Goal: Information Seeking & Learning: Learn about a topic

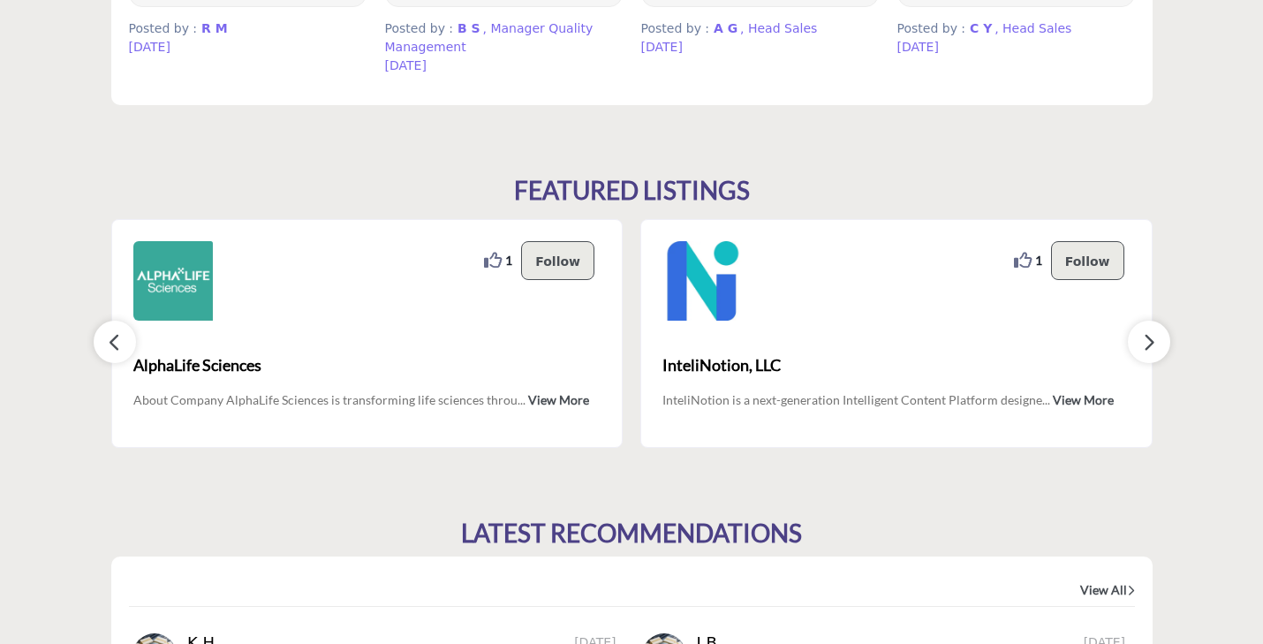
scroll to position [1527, 0]
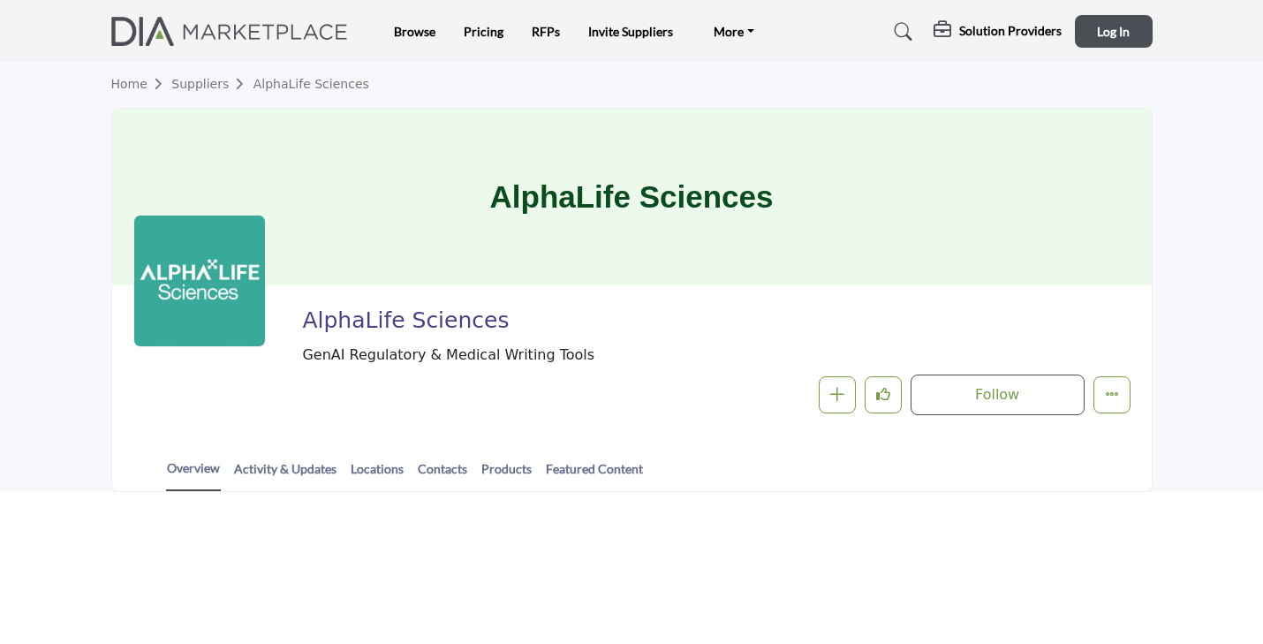
click at [677, 312] on span "AlphaLife Sciences" at bounding box center [545, 320] width 486 height 29
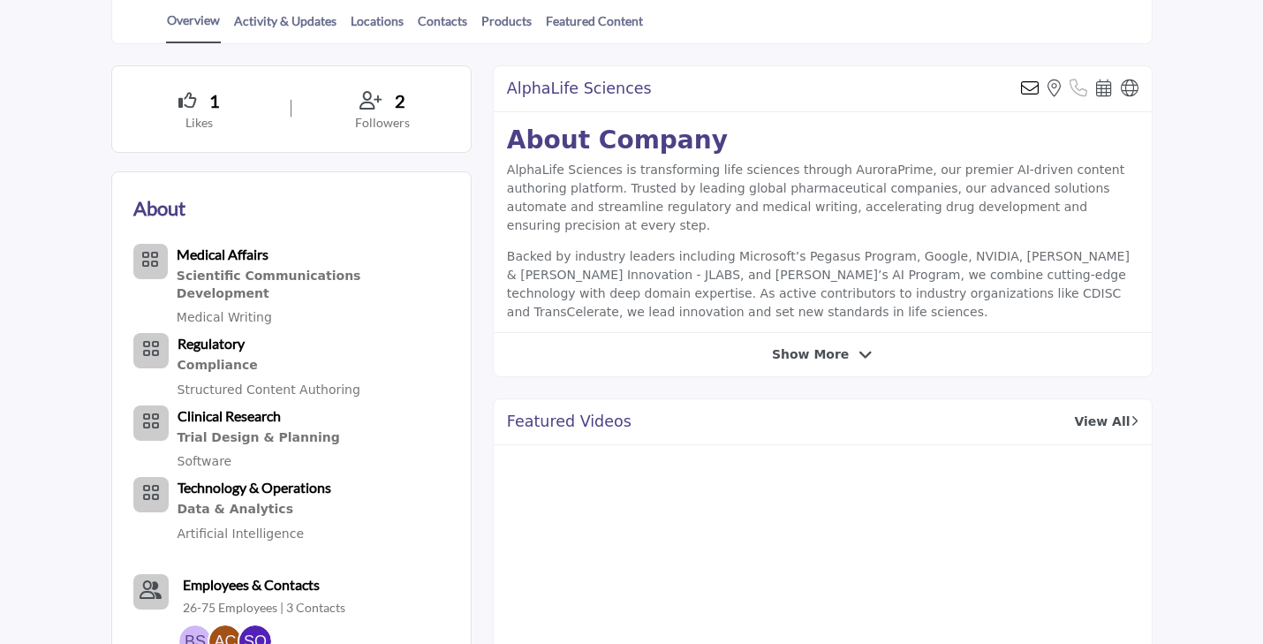
scroll to position [414, 0]
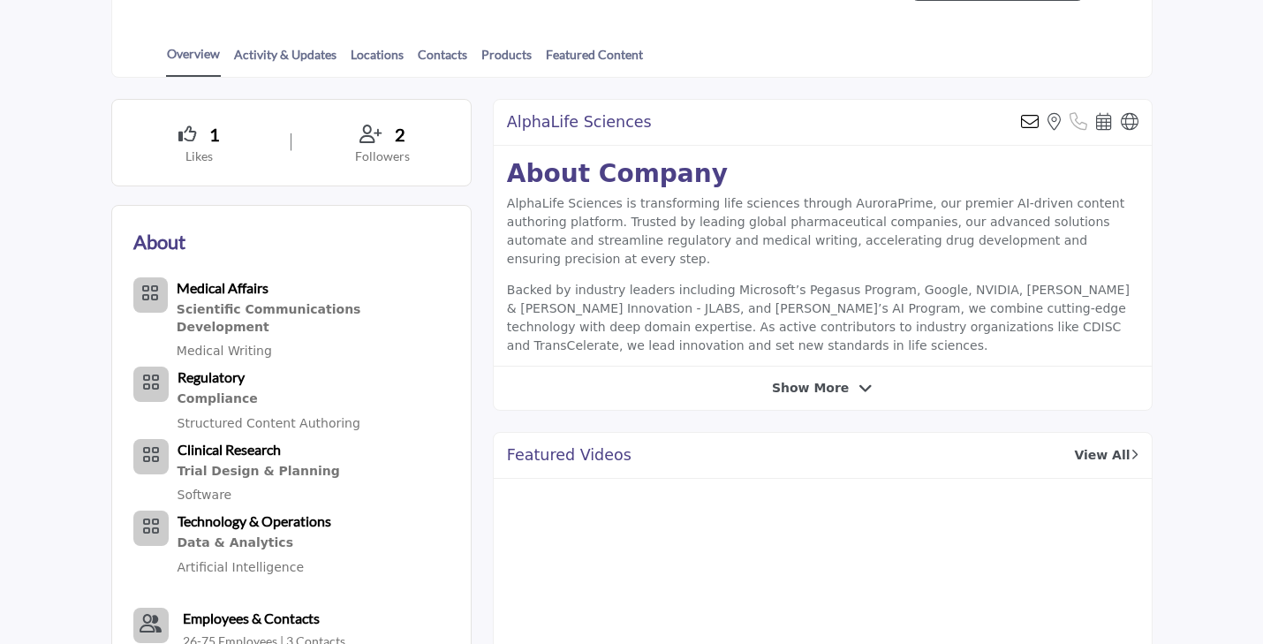
click at [396, 159] on p "Followers" at bounding box center [382, 156] width 133 height 18
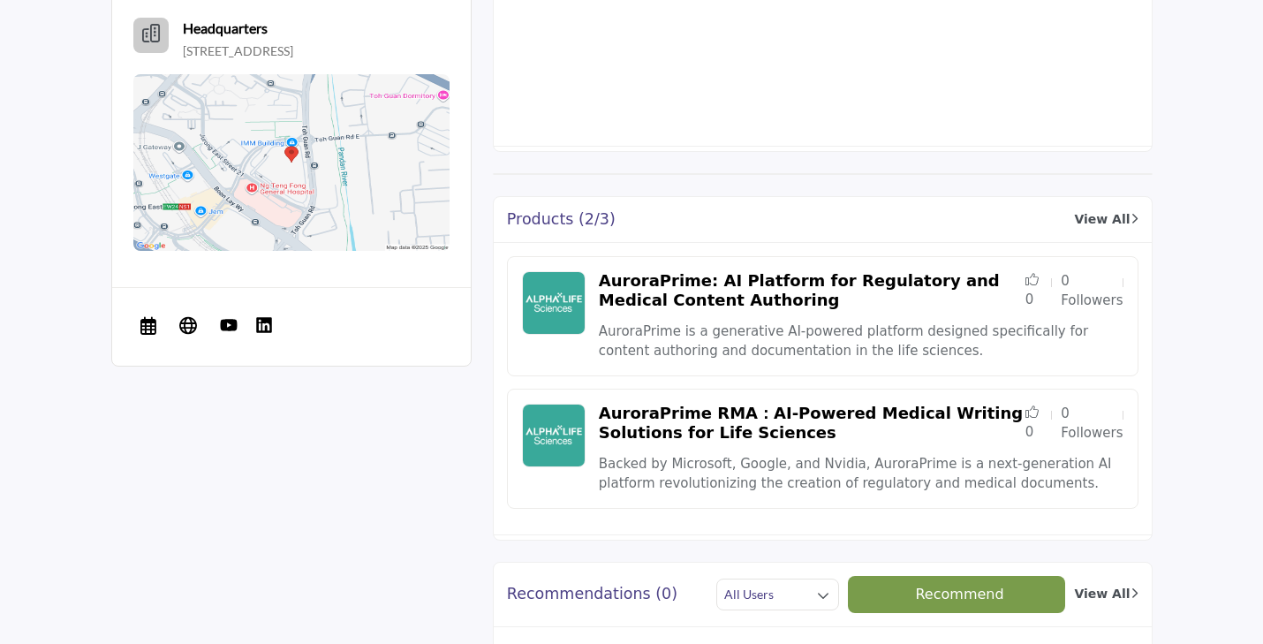
scroll to position [1176, 0]
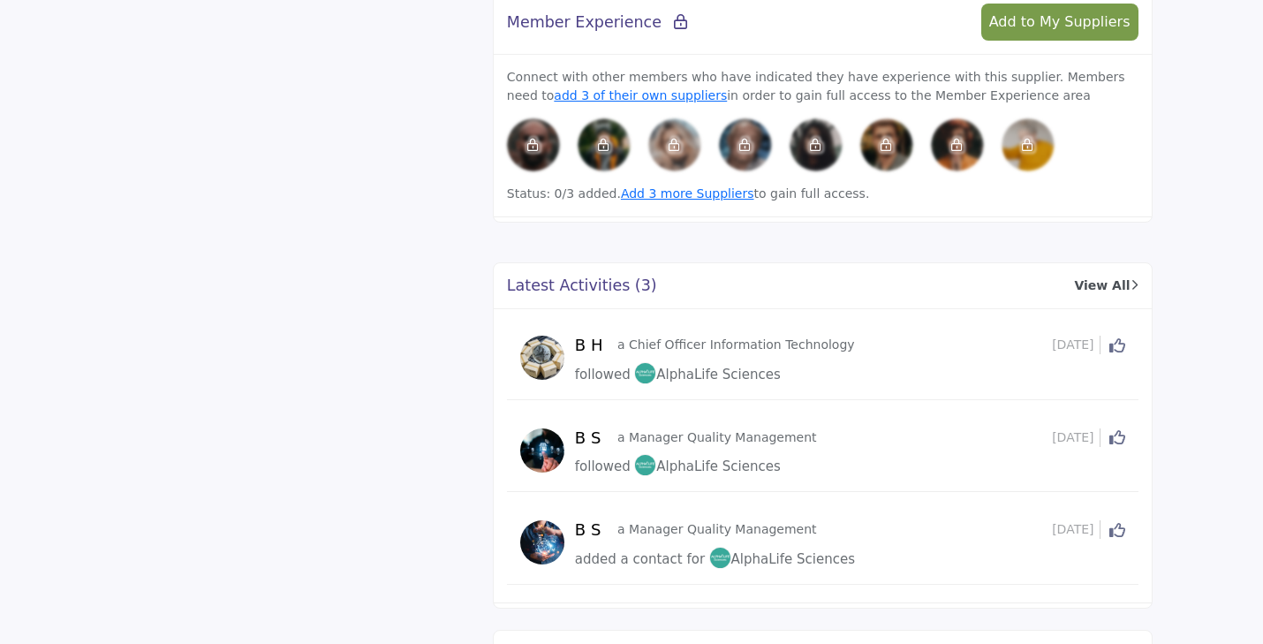
scroll to position [1929, 0]
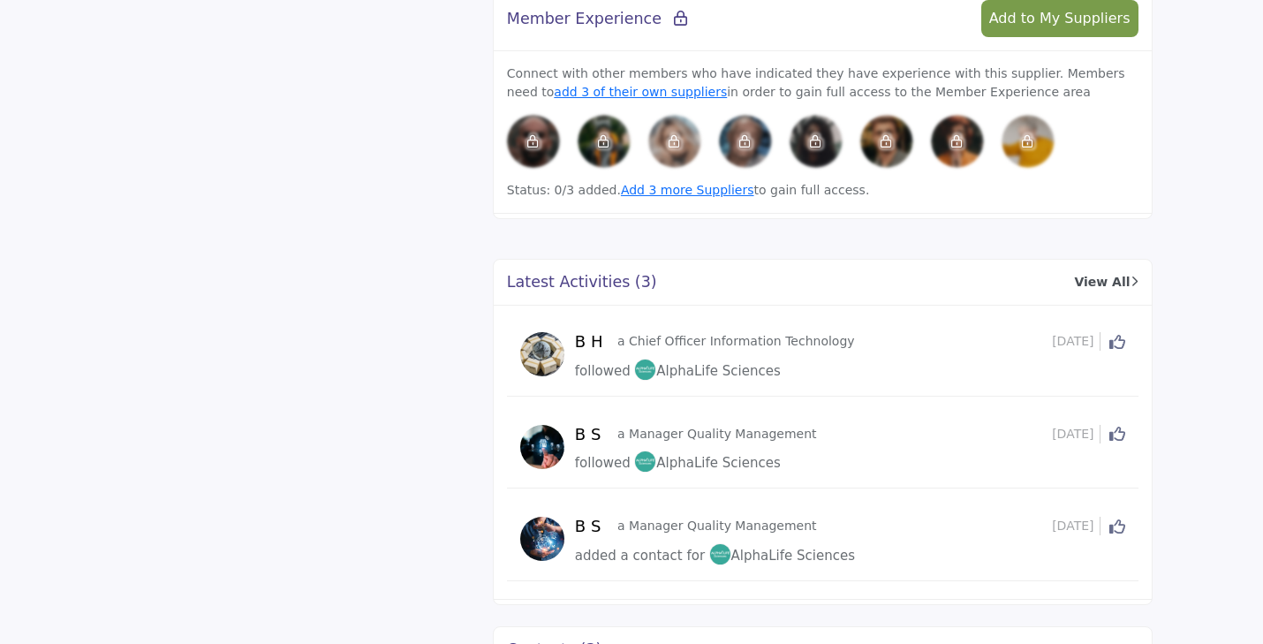
click at [545, 446] on img at bounding box center [542, 447] width 44 height 44
click at [587, 433] on h5 "B S" at bounding box center [594, 434] width 38 height 19
click at [596, 522] on h5 "B S" at bounding box center [594, 526] width 38 height 19
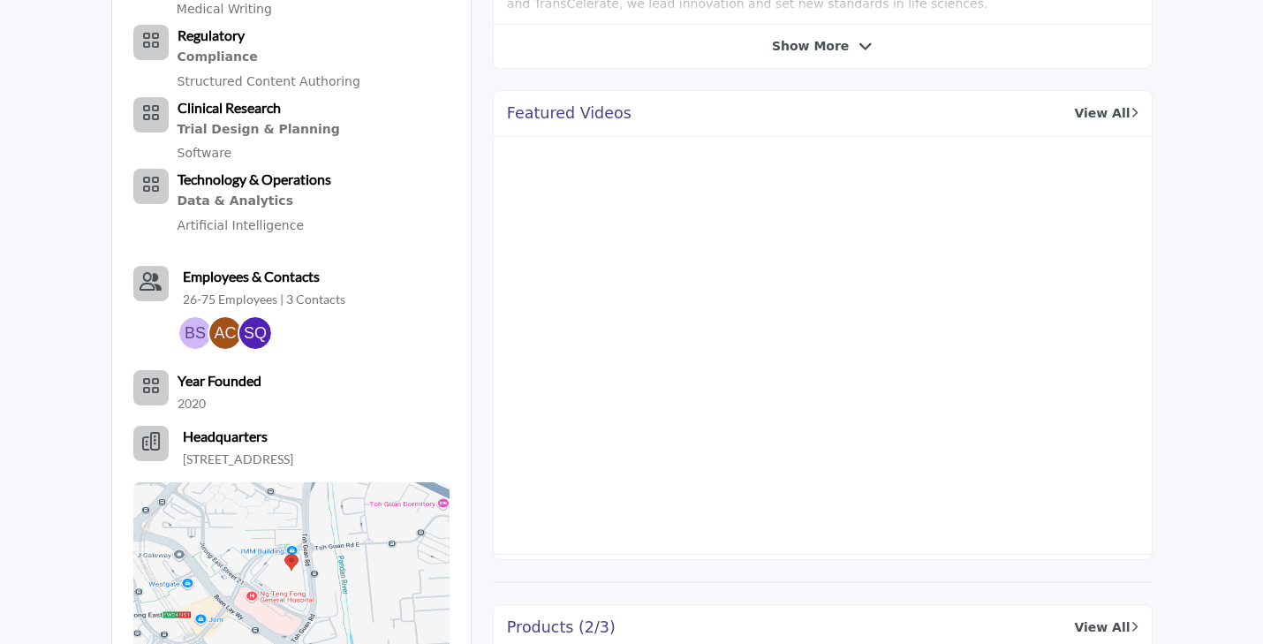
scroll to position [729, 0]
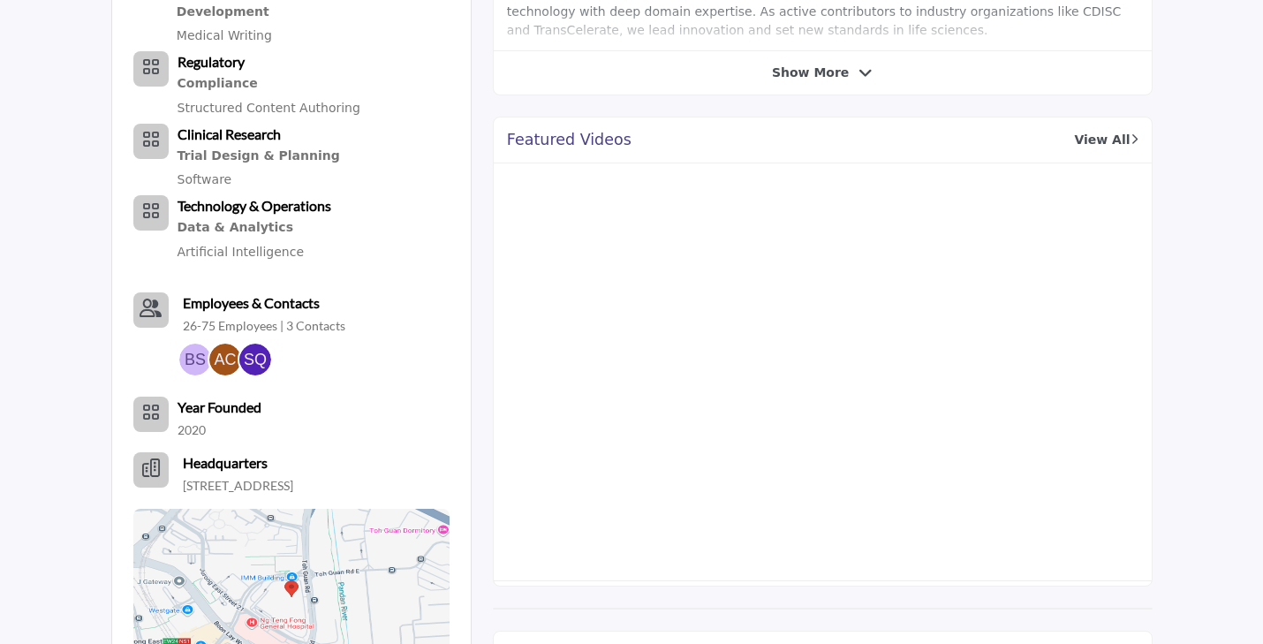
click at [191, 343] on img at bounding box center [195, 359] width 32 height 32
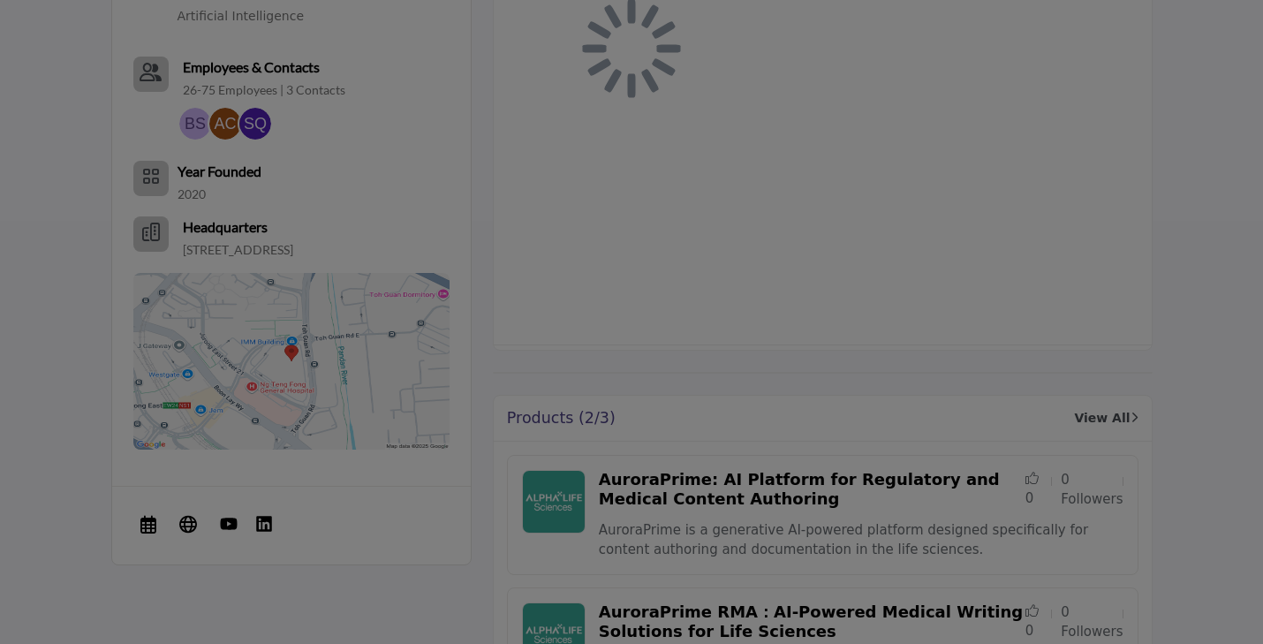
scroll to position [963, 0]
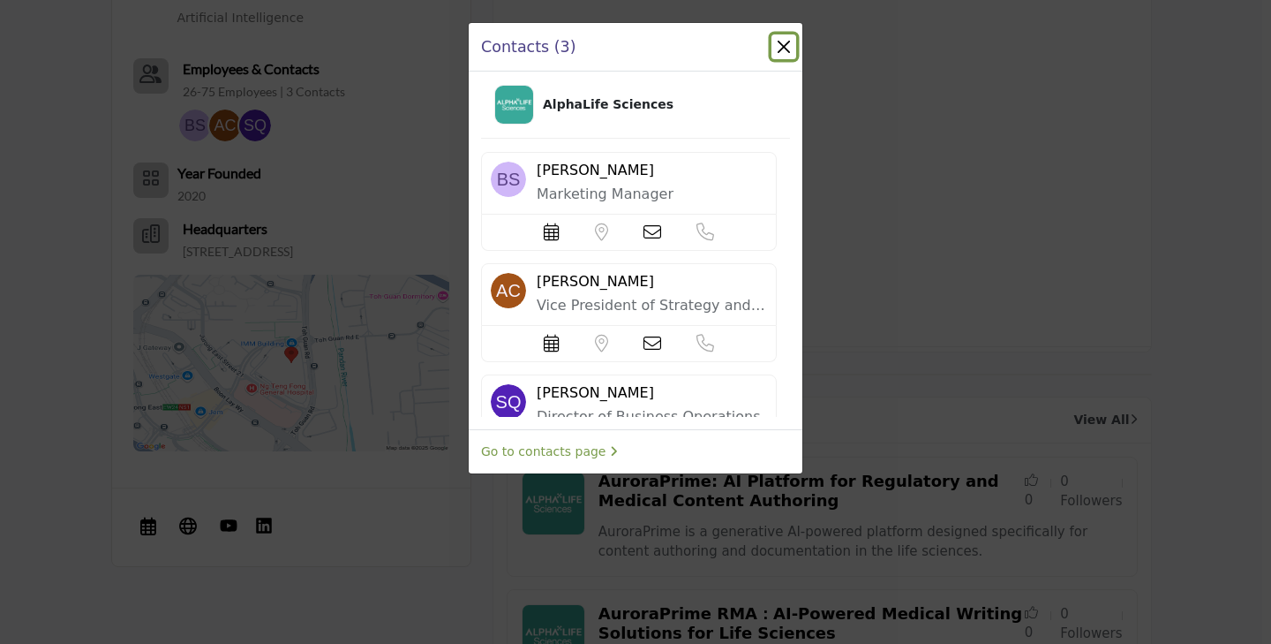
click at [791, 45] on button "Close" at bounding box center [784, 46] width 25 height 25
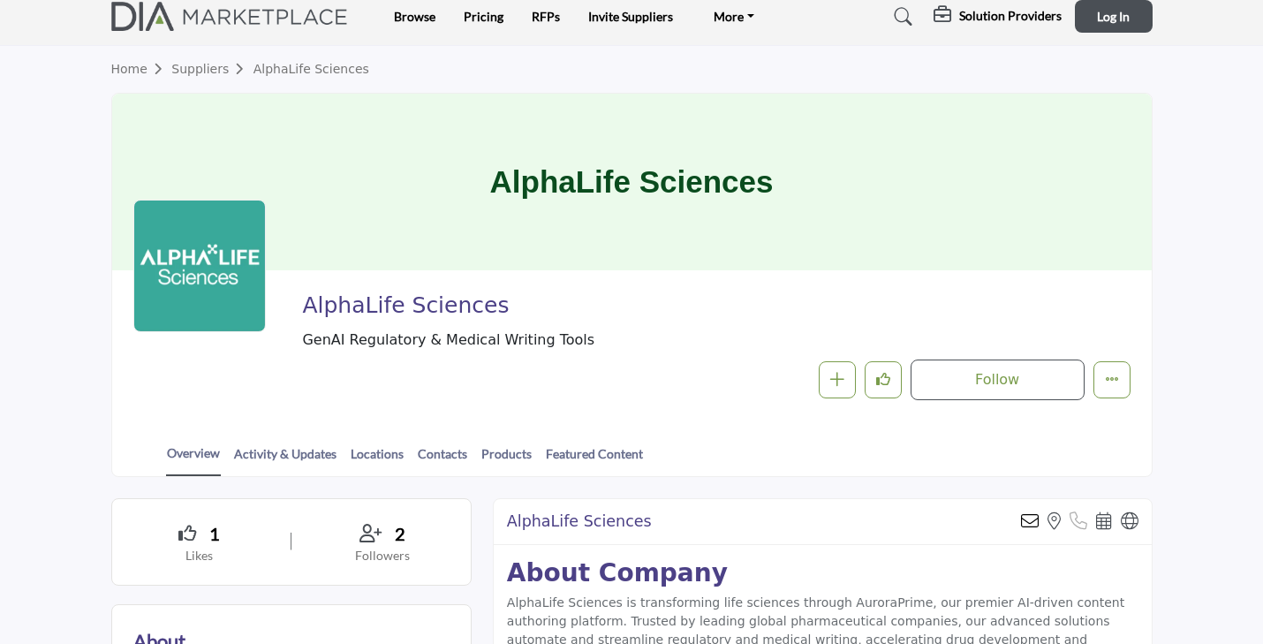
scroll to position [0, 0]
